Goal: Information Seeking & Learning: Learn about a topic

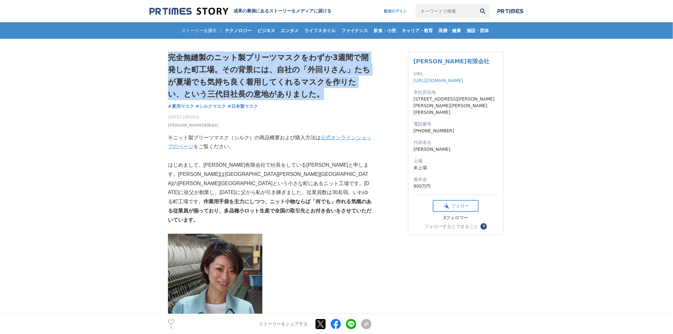
drag, startPoint x: 303, startPoint y: 93, endPoint x: 170, endPoint y: 59, distance: 137.4
click at [170, 59] on h1 "完全無縫製のニット製プリーツマスクをわずか3週間で開発した町工場。その背景には、自社の「外回りさん」たちが夏場でも気持ち良く着用してくれるマスクを作りたい、と…" at bounding box center [270, 76] width 204 height 49
copy h1 "完全無縫製のニット製プリーツマスクをわずか3週間で開発した町工場。その背景には、自社の「外回りさん」たちが夏場でも気持ち良く着用してくれるマスクを作りたい、と…"
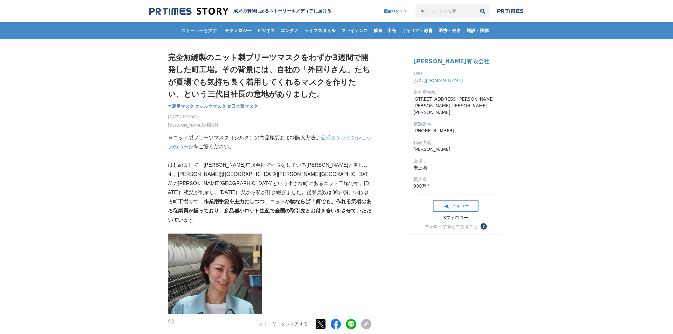
click at [323, 262] on p at bounding box center [270, 266] width 204 height 9
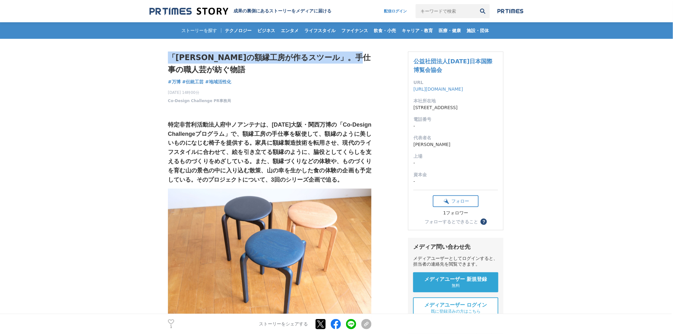
drag, startPoint x: 211, startPoint y: 68, endPoint x: 116, endPoint y: 74, distance: 95.3
copy h1 "「[PERSON_NAME]の額縁工房が作るスツール」。手仕事の職人芸が紡ぐ物語"
